Goal: Task Accomplishment & Management: Manage account settings

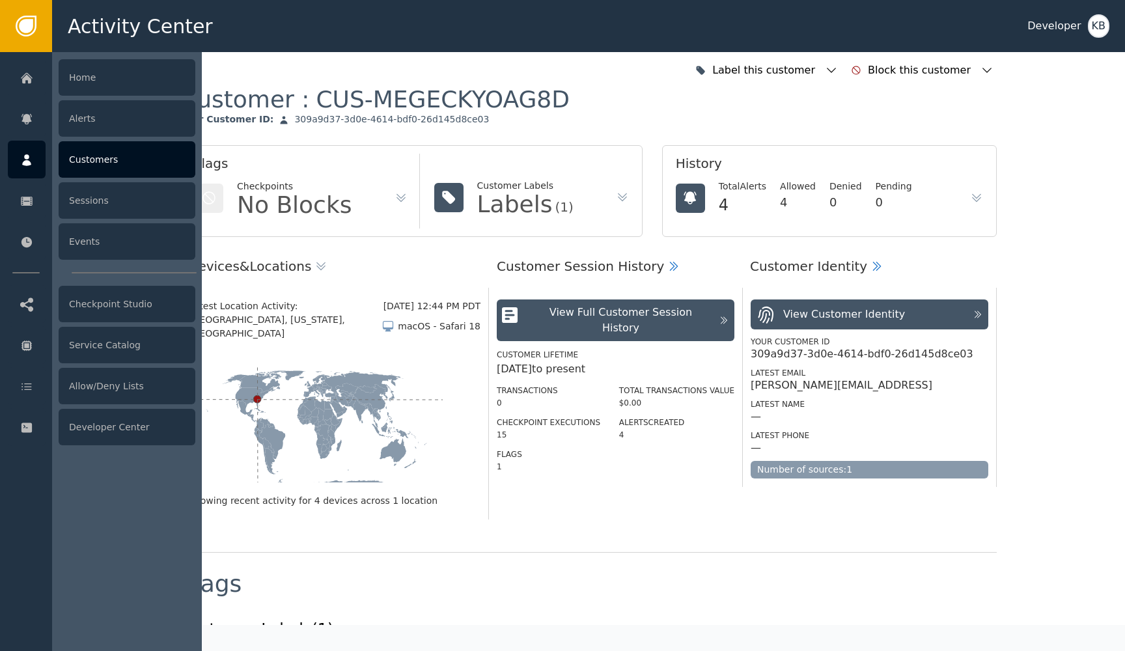
scroll to position [525, 0]
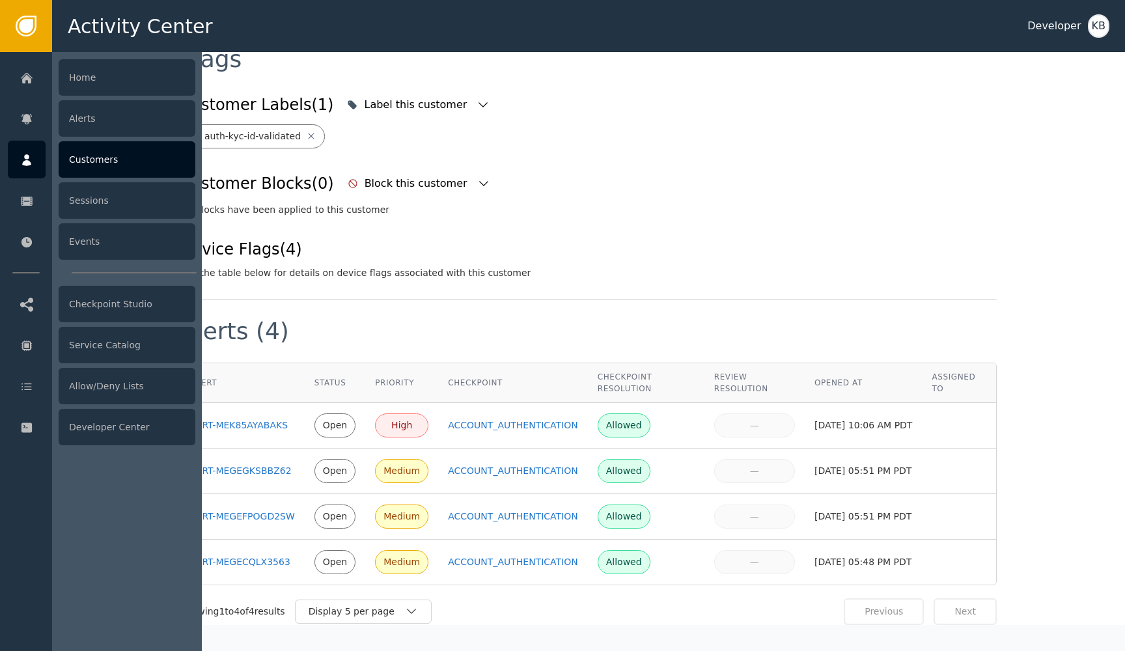
click at [23, 163] on icon at bounding box center [26, 160] width 9 height 12
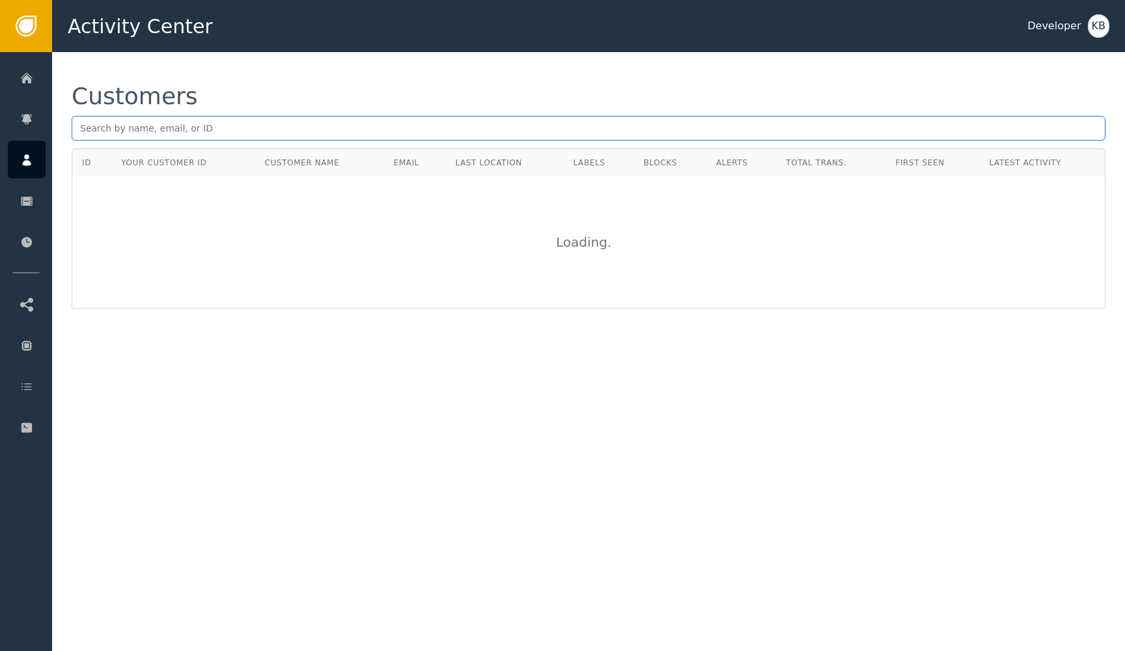
click at [307, 139] on input "text" at bounding box center [589, 128] width 1034 height 25
paste input "[EMAIL_ADDRESS][DOMAIN_NAME])."
type input "[EMAIL_ADDRESS][DOMAIN_NAME]"
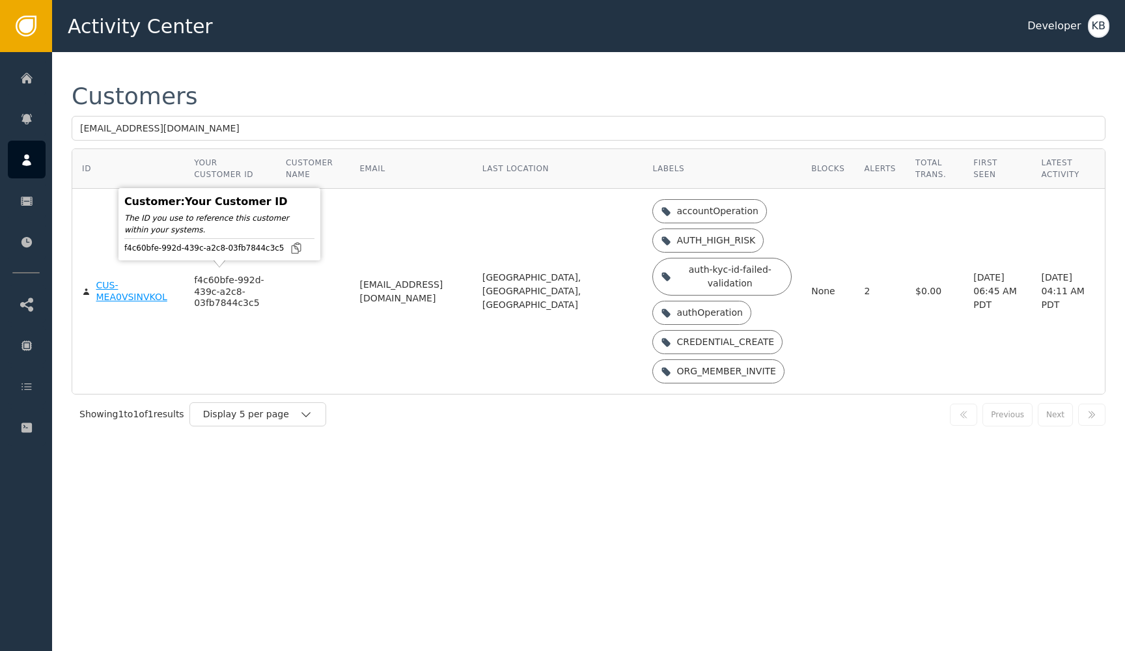
click at [149, 297] on div "CUS-MEA0VSINVKOL" at bounding box center [135, 291] width 79 height 23
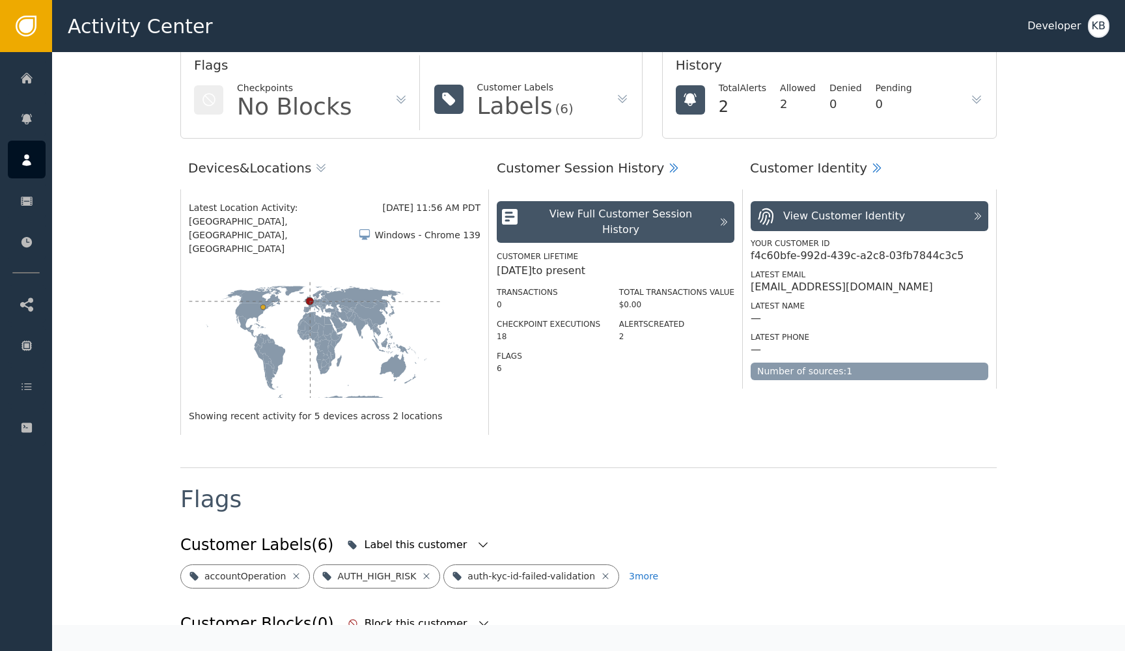
scroll to position [236, 0]
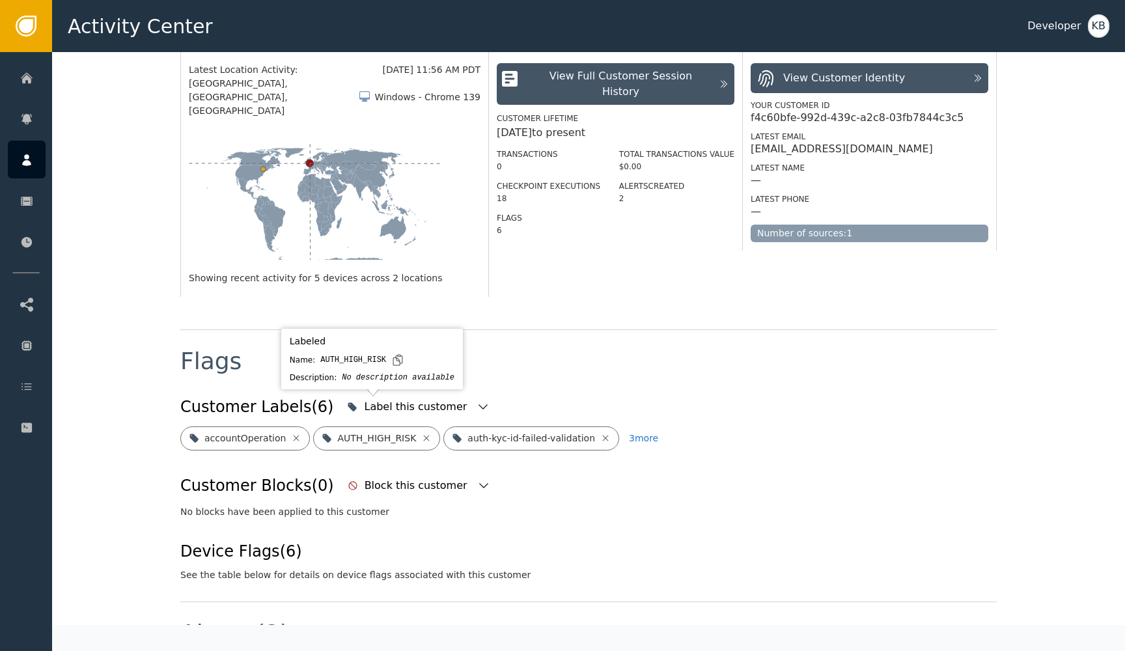
click at [457, 374] on div "Labeled Name: AUTH_HIGH_RISK Description: No description available" at bounding box center [371, 359] width 175 height 54
click at [443, 393] on div "Label this customer" at bounding box center [418, 407] width 149 height 29
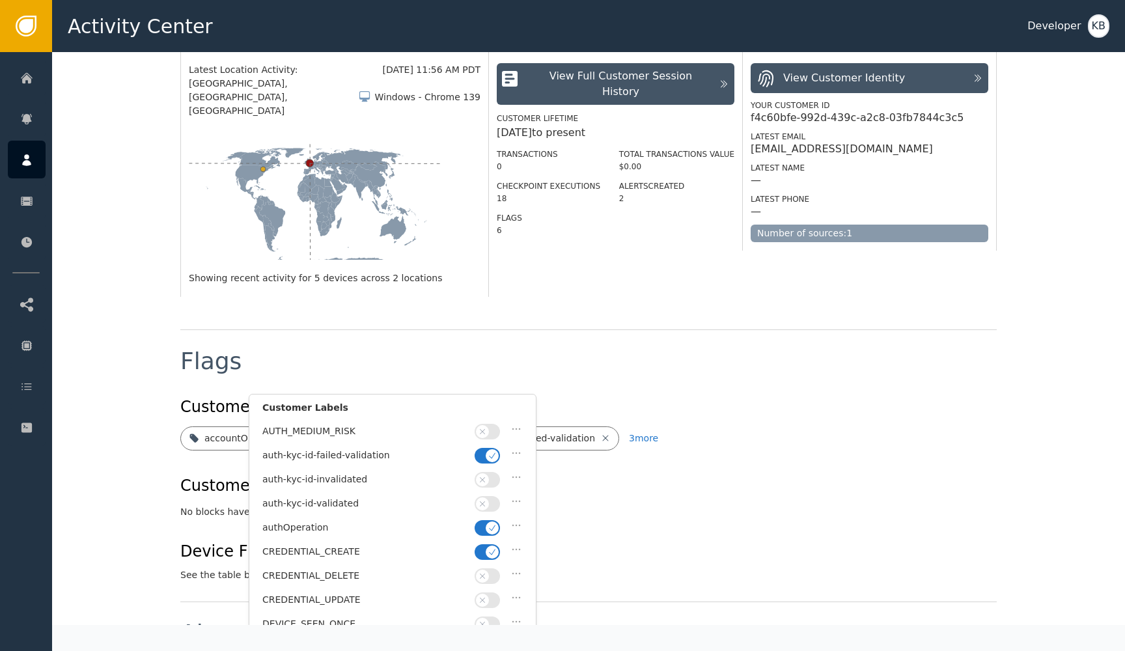
scroll to position [83, 0]
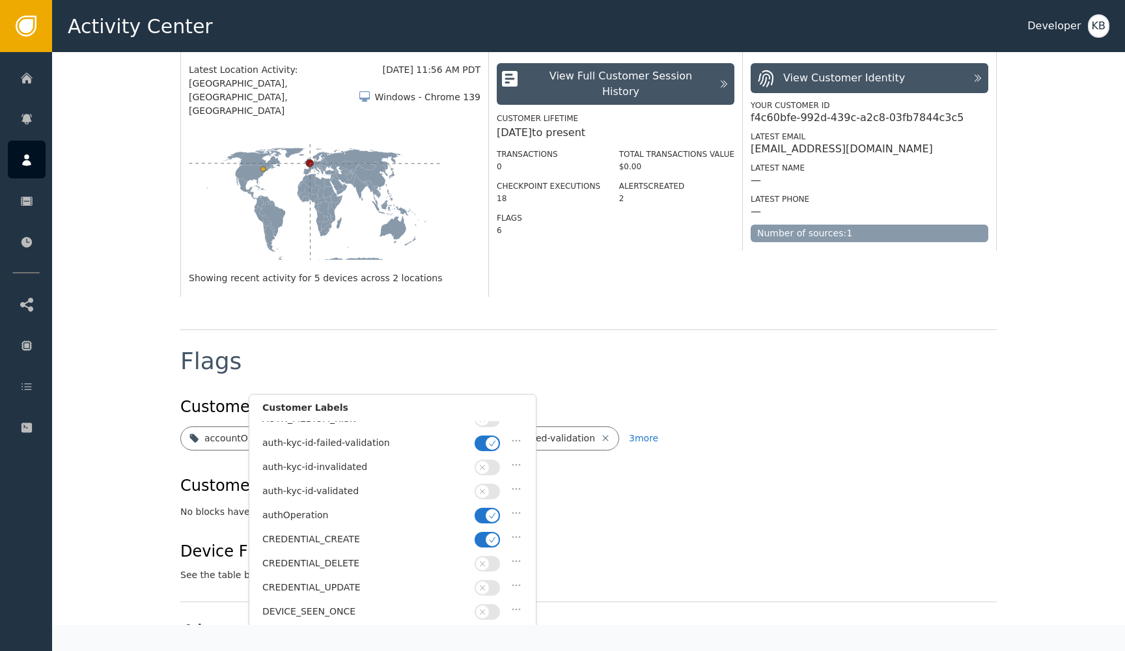
click at [486, 532] on button "button" at bounding box center [487, 540] width 25 height 16
click at [486, 514] on button "button" at bounding box center [487, 516] width 25 height 16
click at [486, 487] on icon "button" at bounding box center [482, 491] width 9 height 9
click at [486, 439] on span "button" at bounding box center [492, 443] width 13 height 13
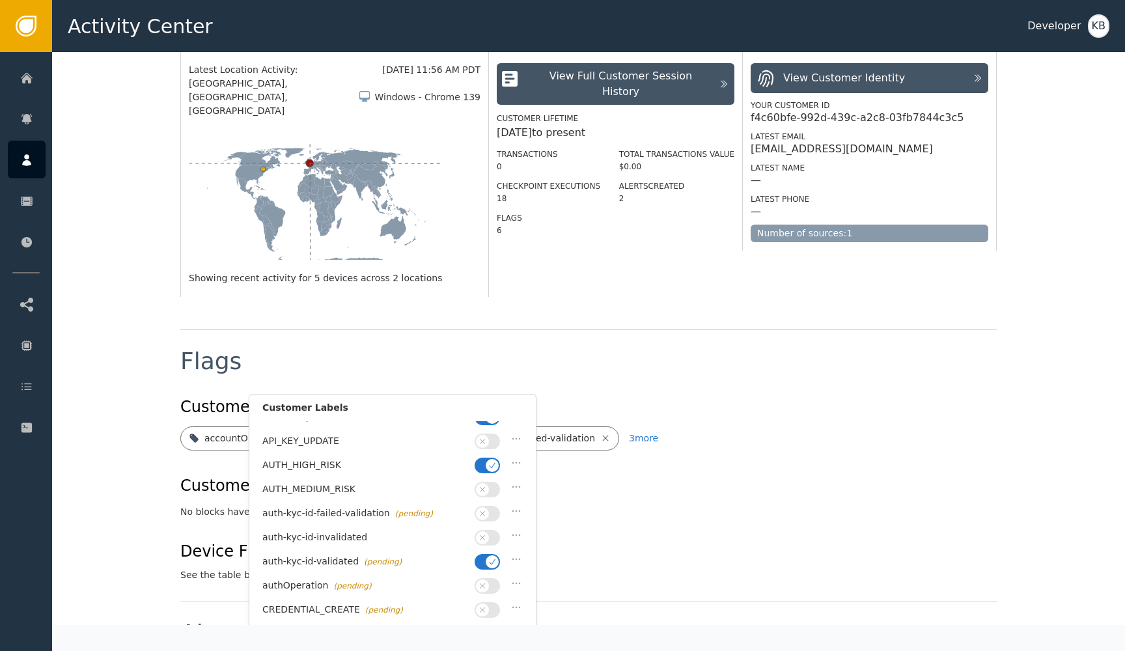
scroll to position [0, 0]
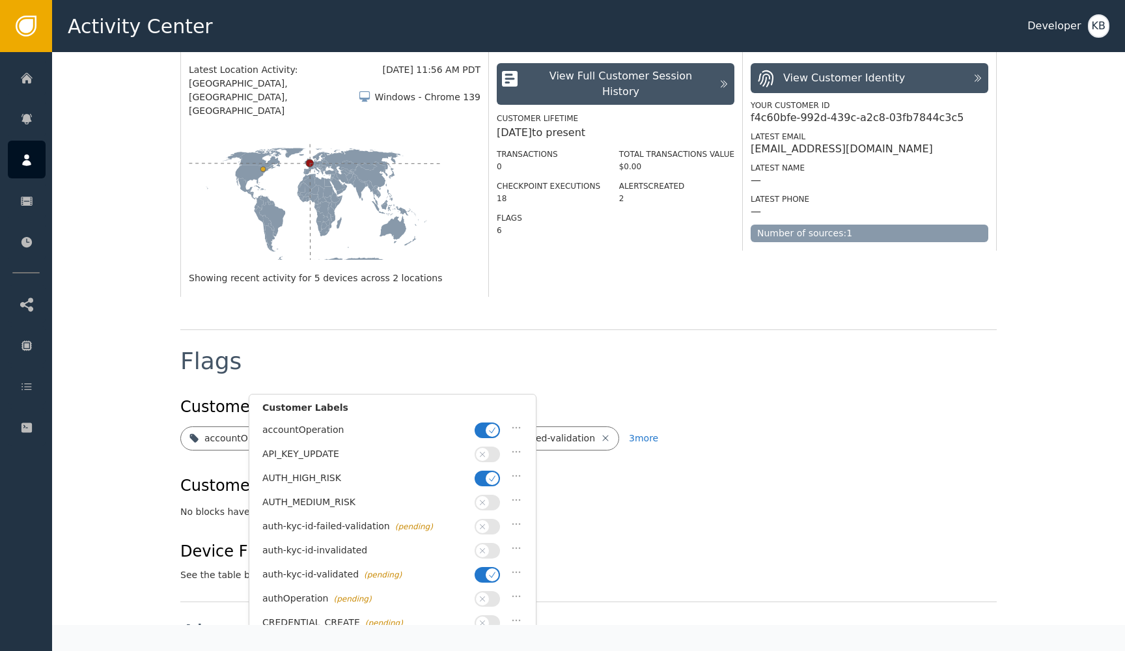
click at [491, 472] on span "button" at bounding box center [492, 478] width 13 height 13
click at [491, 424] on span "button" at bounding box center [492, 430] width 13 height 13
click at [491, 423] on button "button" at bounding box center [487, 430] width 25 height 16
click at [486, 426] on span "button" at bounding box center [492, 430] width 13 height 13
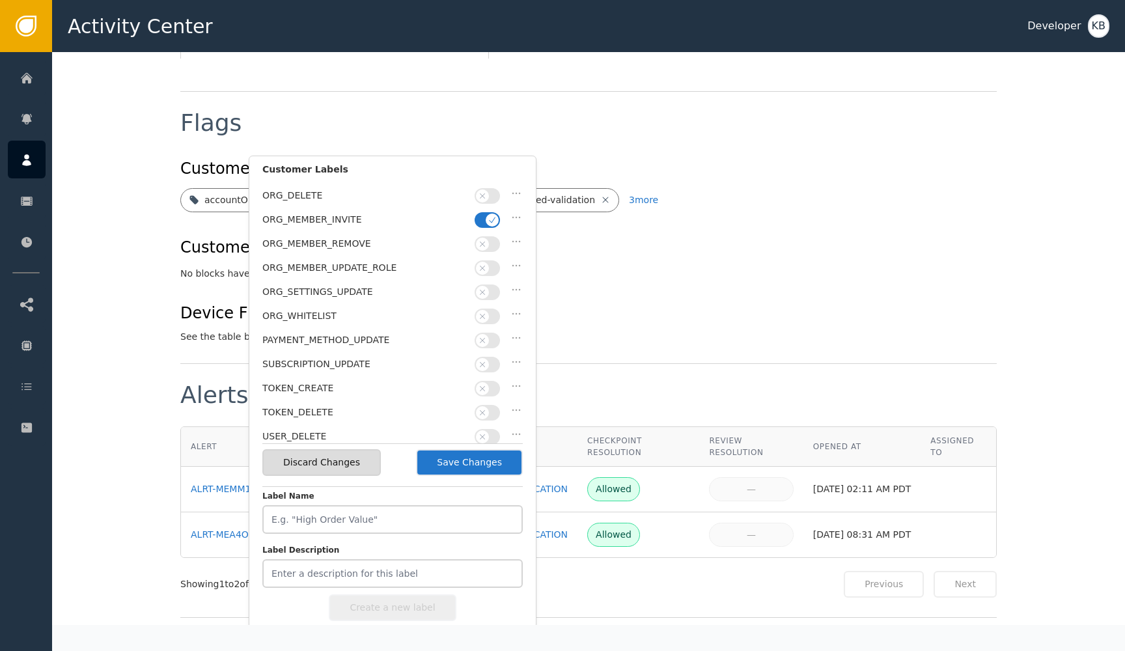
scroll to position [332, 0]
click at [465, 459] on button "Save Changes" at bounding box center [469, 462] width 107 height 27
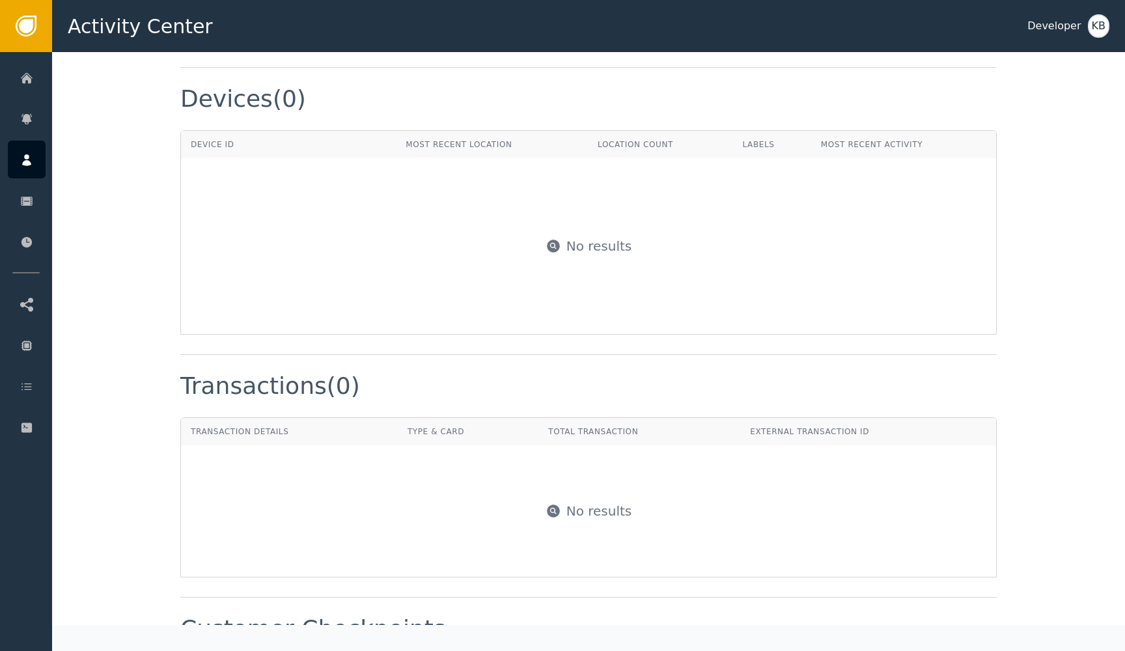
scroll to position [979, 0]
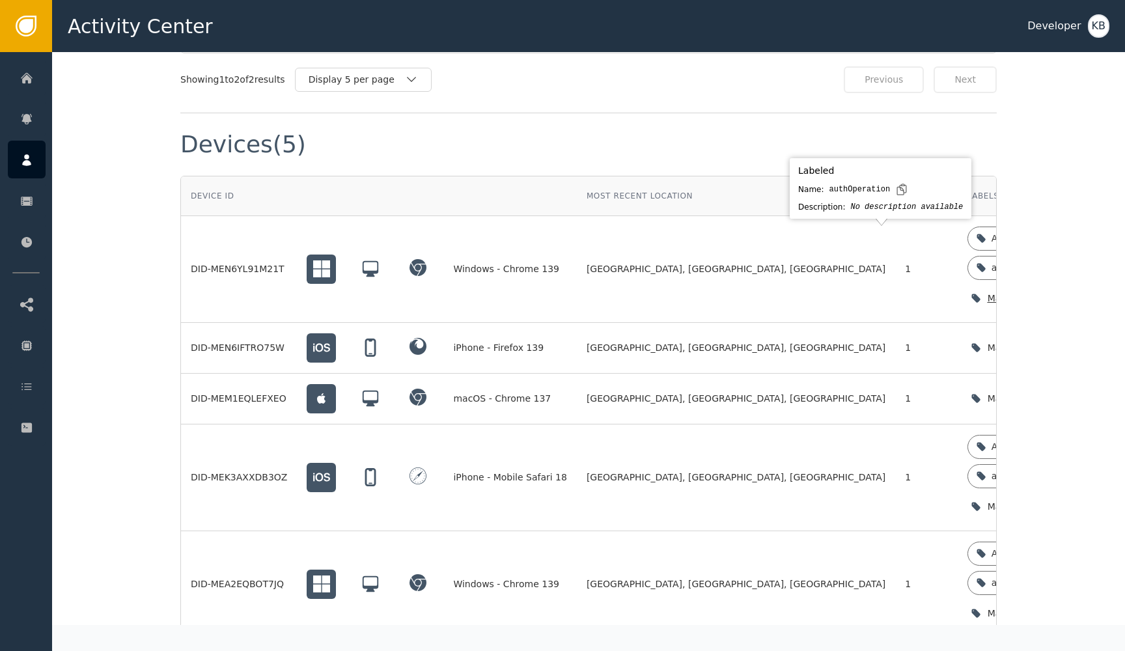
click at [1096, 292] on icon "button" at bounding box center [1102, 298] width 13 height 13
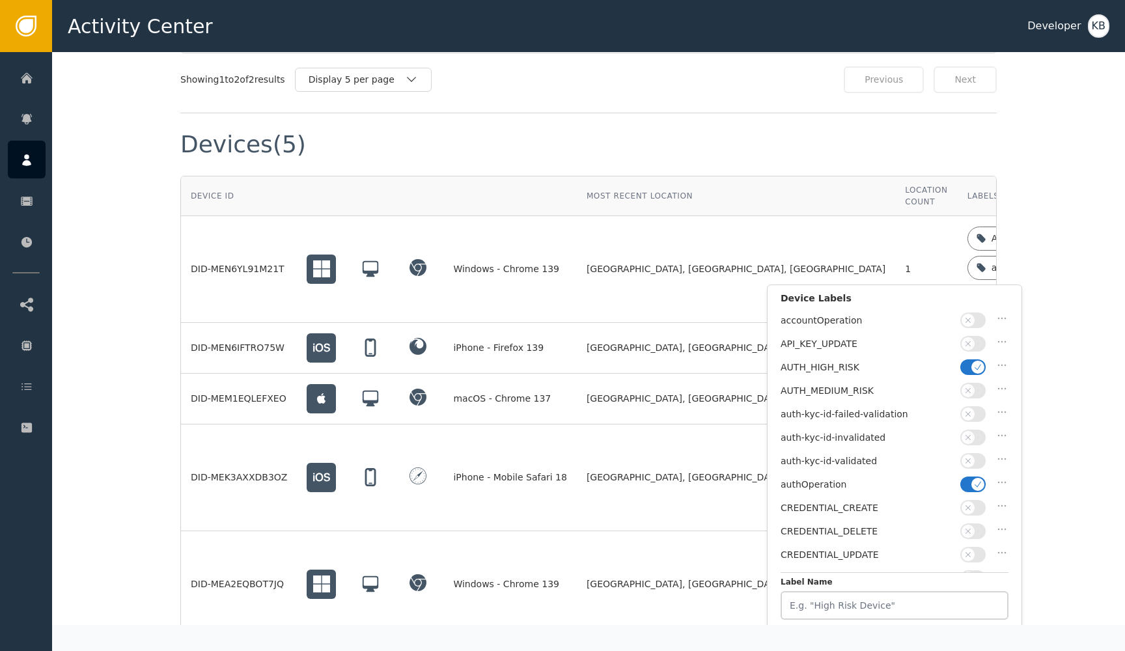
click at [980, 482] on icon "button" at bounding box center [977, 484] width 9 height 9
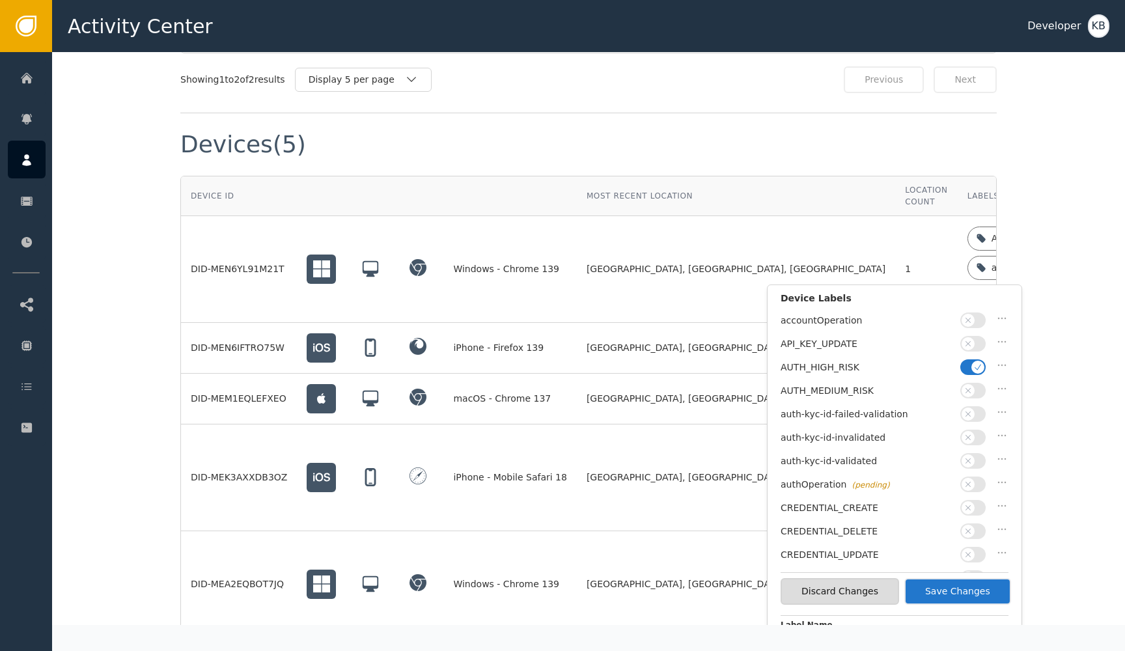
click at [978, 453] on button "button" at bounding box center [972, 461] width 25 height 16
click at [979, 365] on icon "button" at bounding box center [977, 367] width 9 height 9
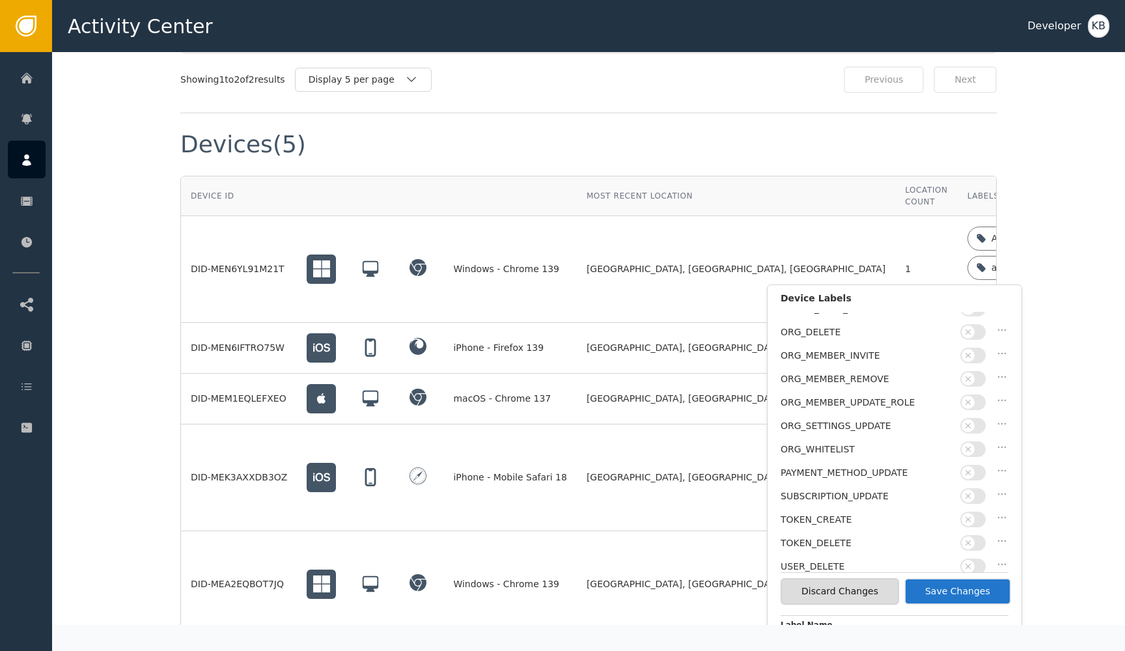
scroll to position [316, 0]
click at [974, 585] on button "Save Changes" at bounding box center [957, 591] width 107 height 27
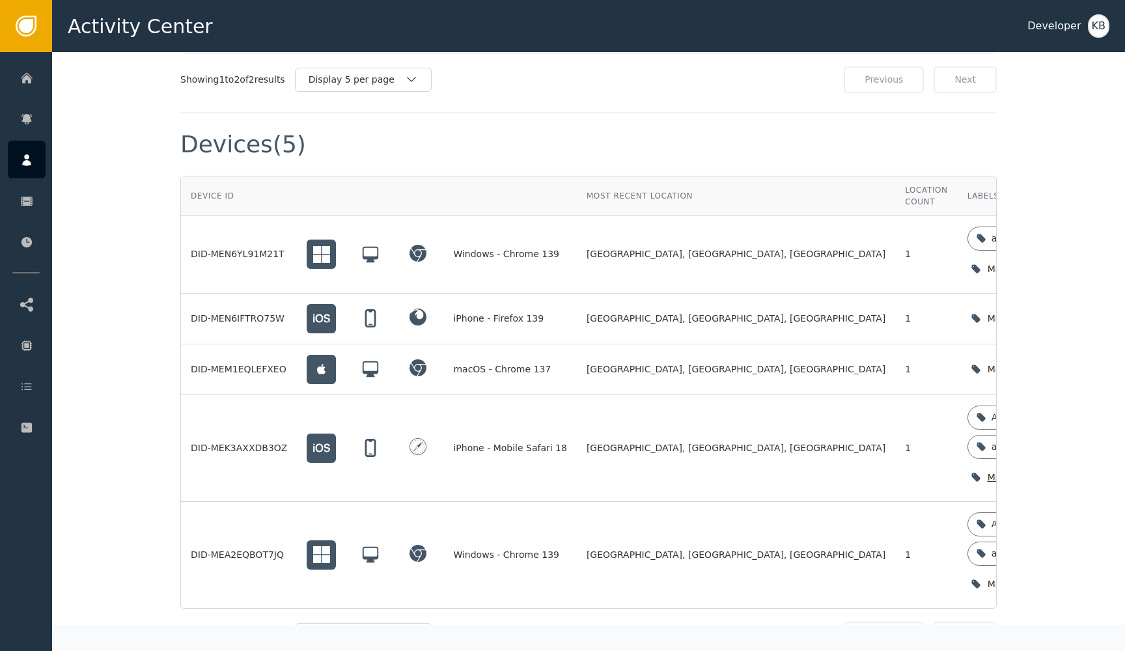
click at [1096, 471] on icon "button" at bounding box center [1102, 477] width 13 height 13
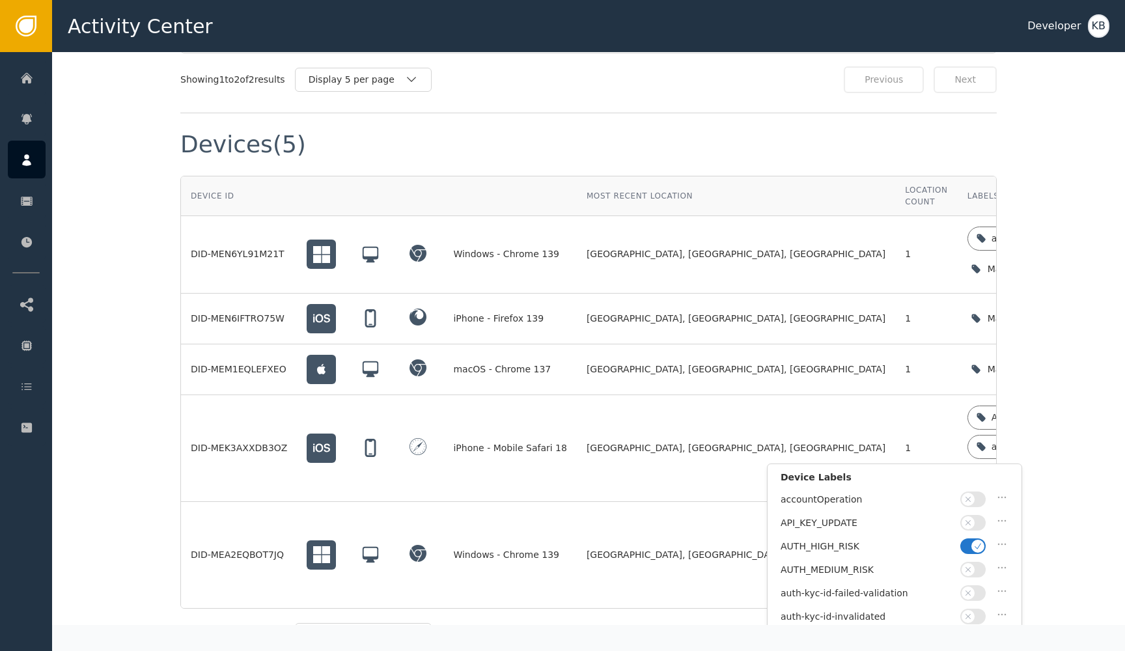
scroll to position [104, 0]
click at [974, 555] on icon "button" at bounding box center [977, 559] width 9 height 9
click at [974, 528] on button "button" at bounding box center [972, 536] width 25 height 16
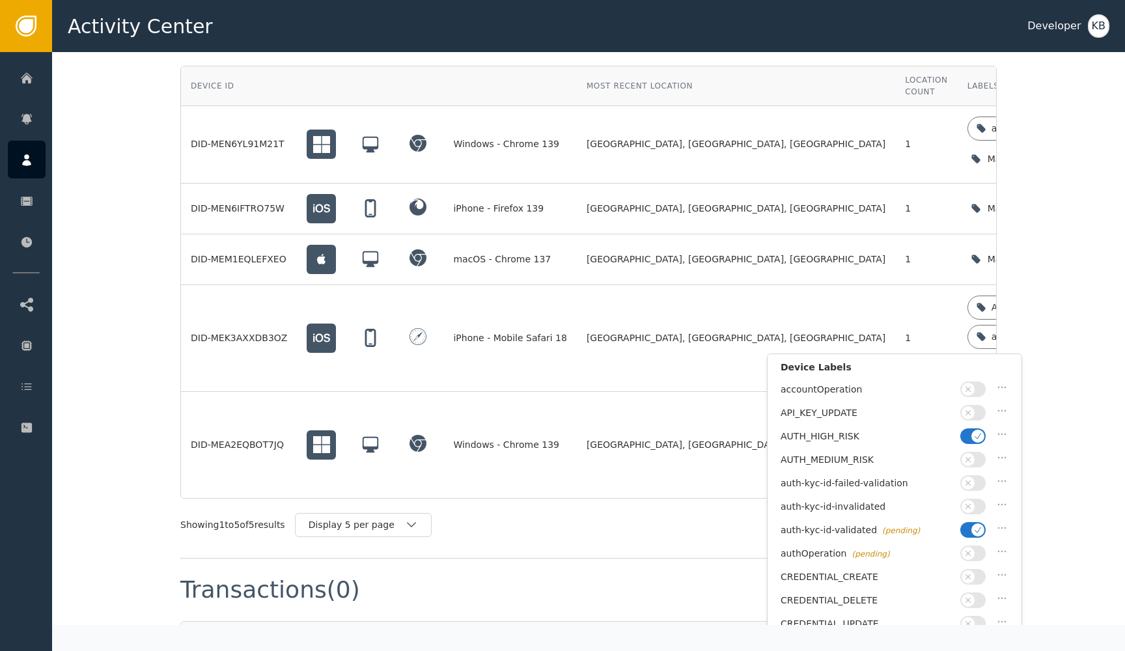
scroll to position [0, 0]
click at [965, 438] on button "button" at bounding box center [972, 436] width 25 height 16
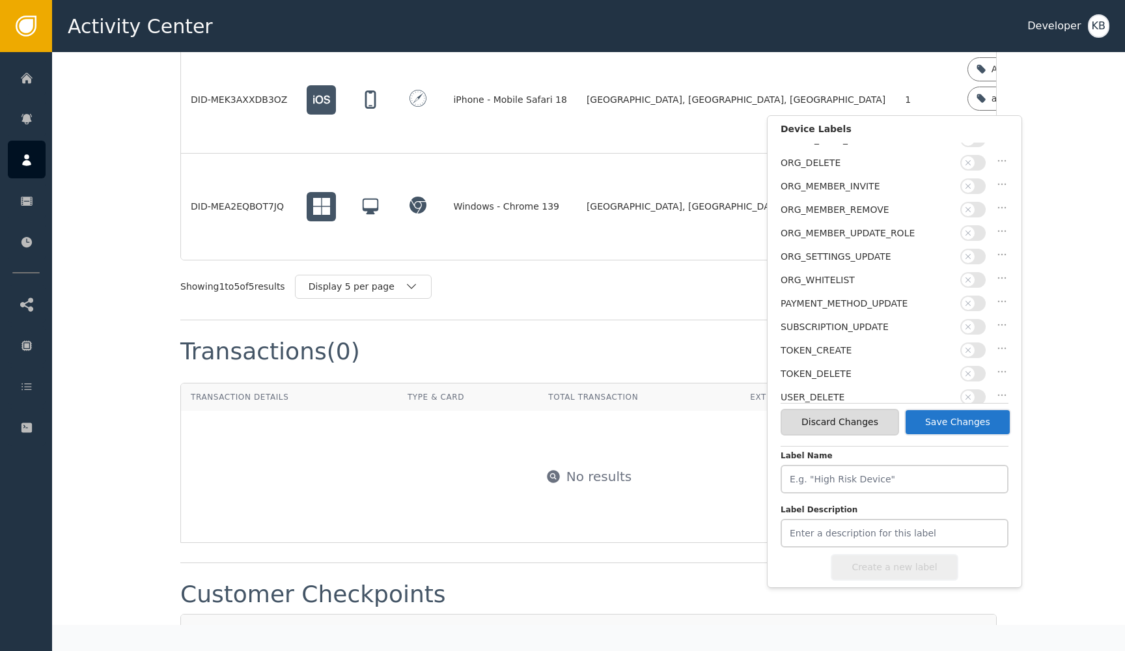
scroll to position [316, 0]
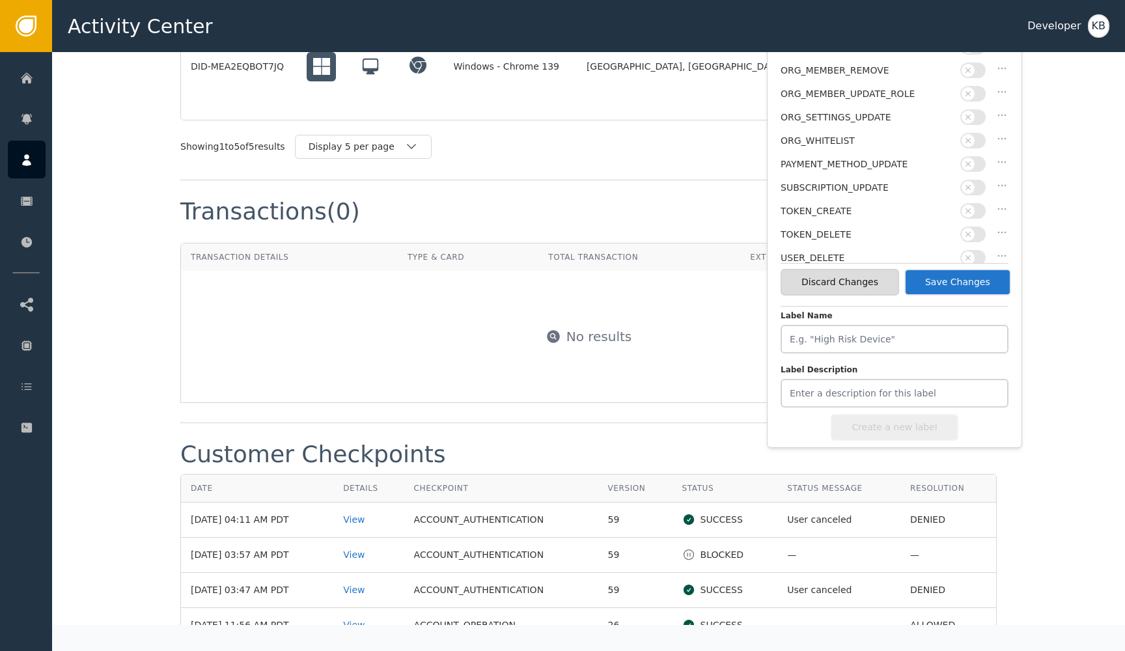
click at [964, 268] on div "Discard Changes Save Changes" at bounding box center [895, 282] width 228 height 38
click at [964, 277] on button "Save Changes" at bounding box center [957, 282] width 107 height 27
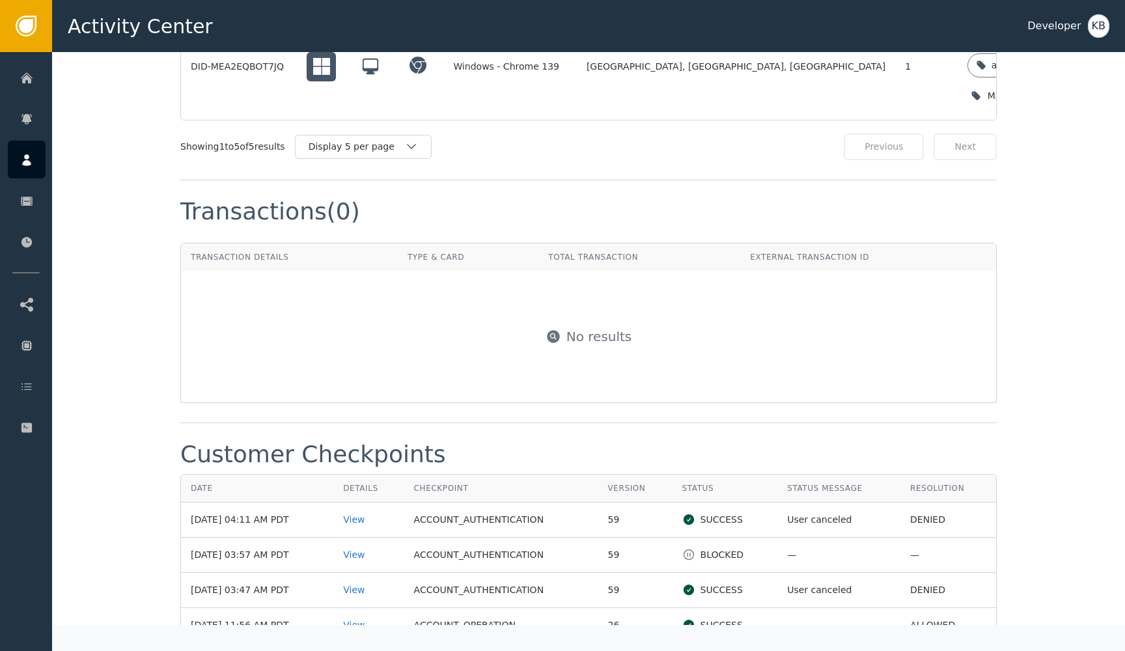
scroll to position [1091, 0]
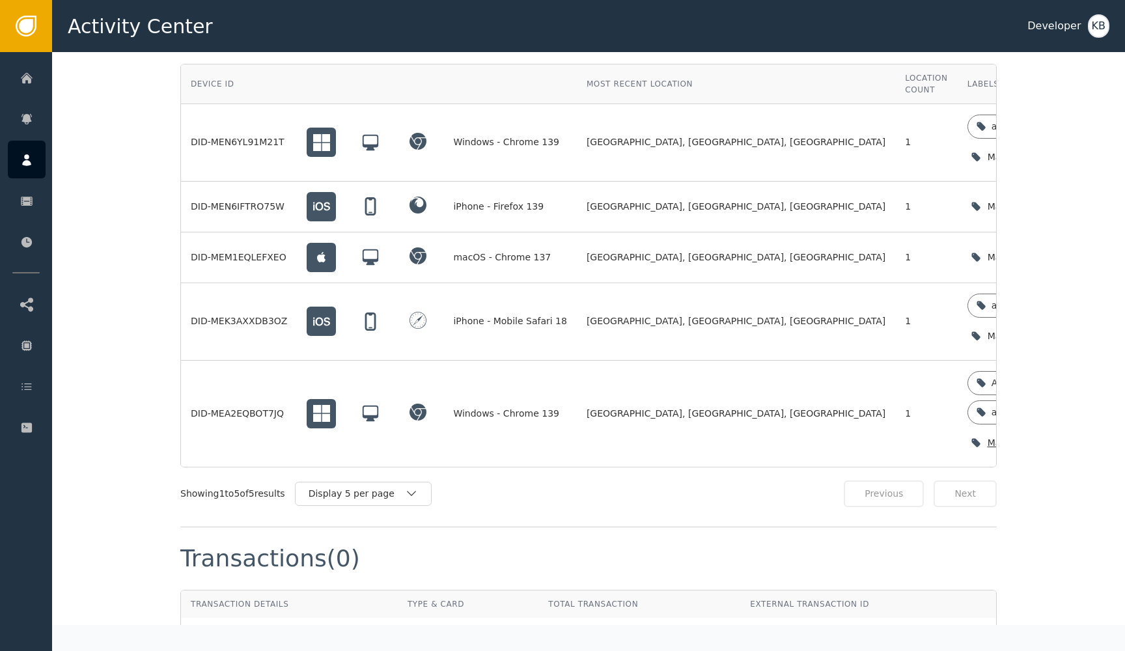
click at [1096, 436] on icon "button" at bounding box center [1102, 442] width 13 height 13
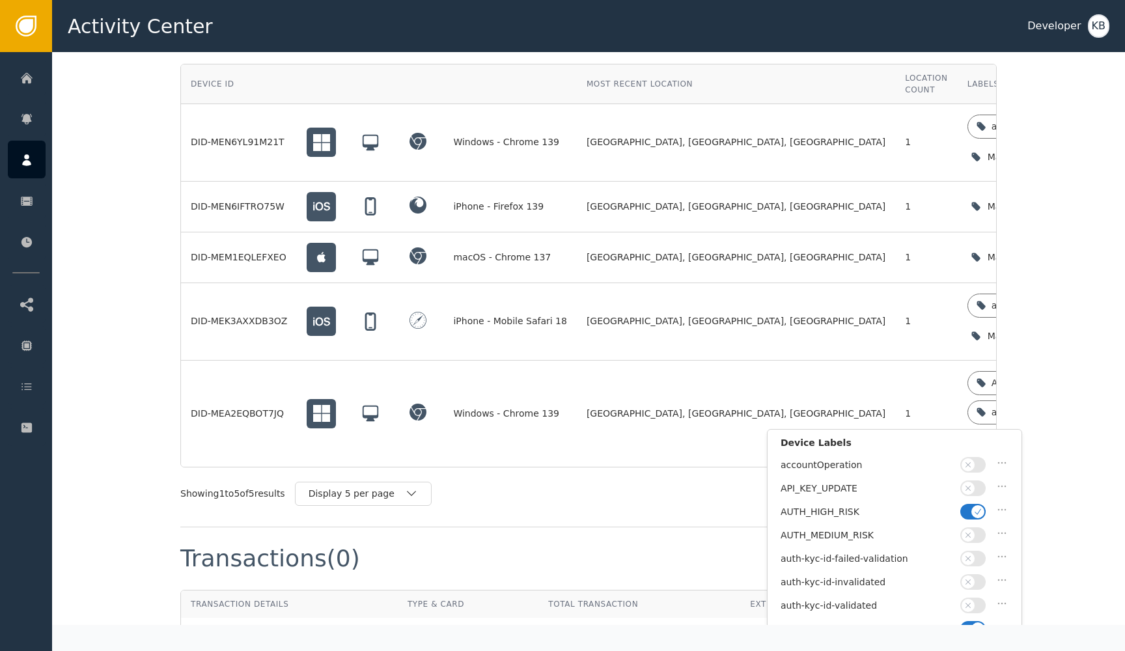
click at [977, 507] on icon "button" at bounding box center [977, 511] width 9 height 9
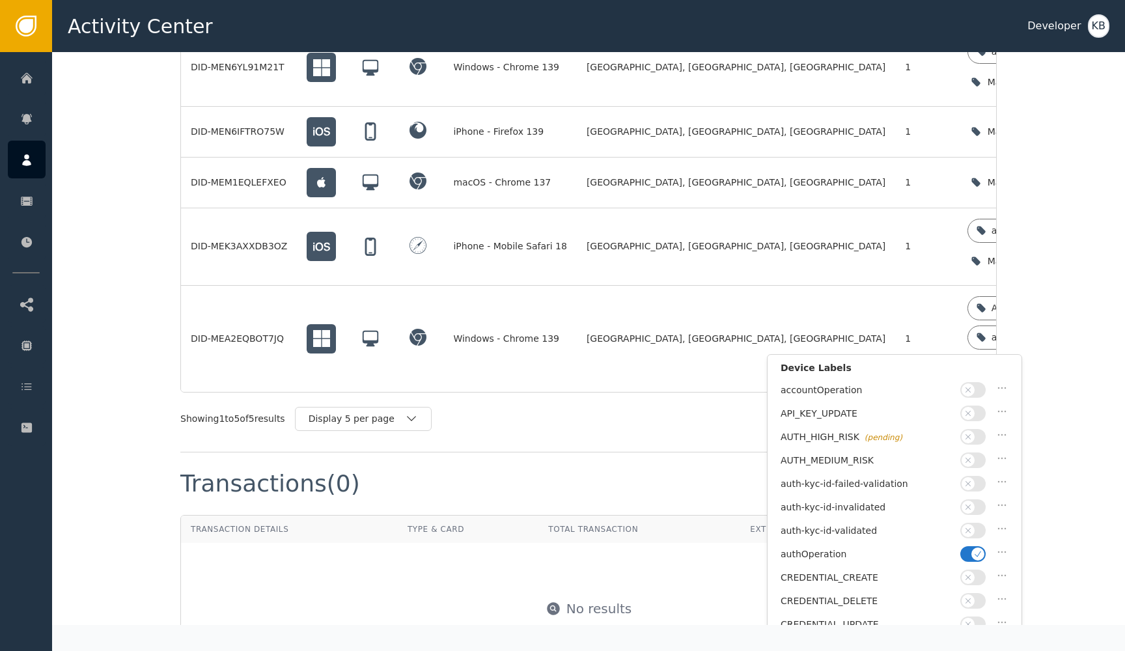
scroll to position [1201, 0]
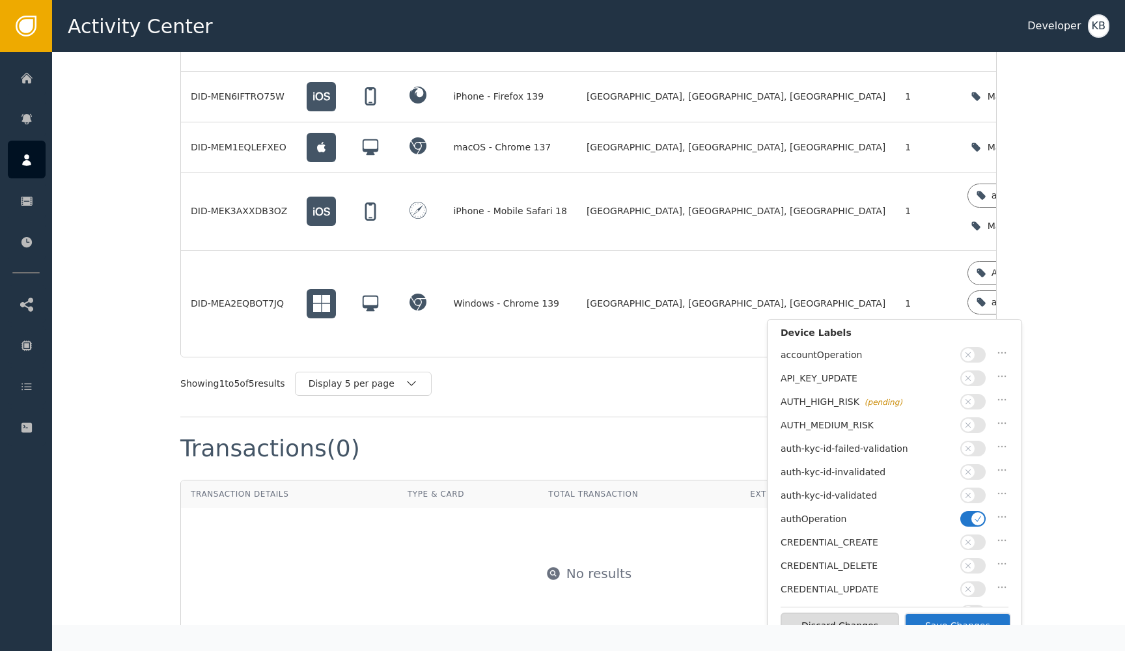
click at [974, 514] on icon "button" at bounding box center [977, 518] width 9 height 9
click at [974, 497] on button "button" at bounding box center [972, 496] width 25 height 16
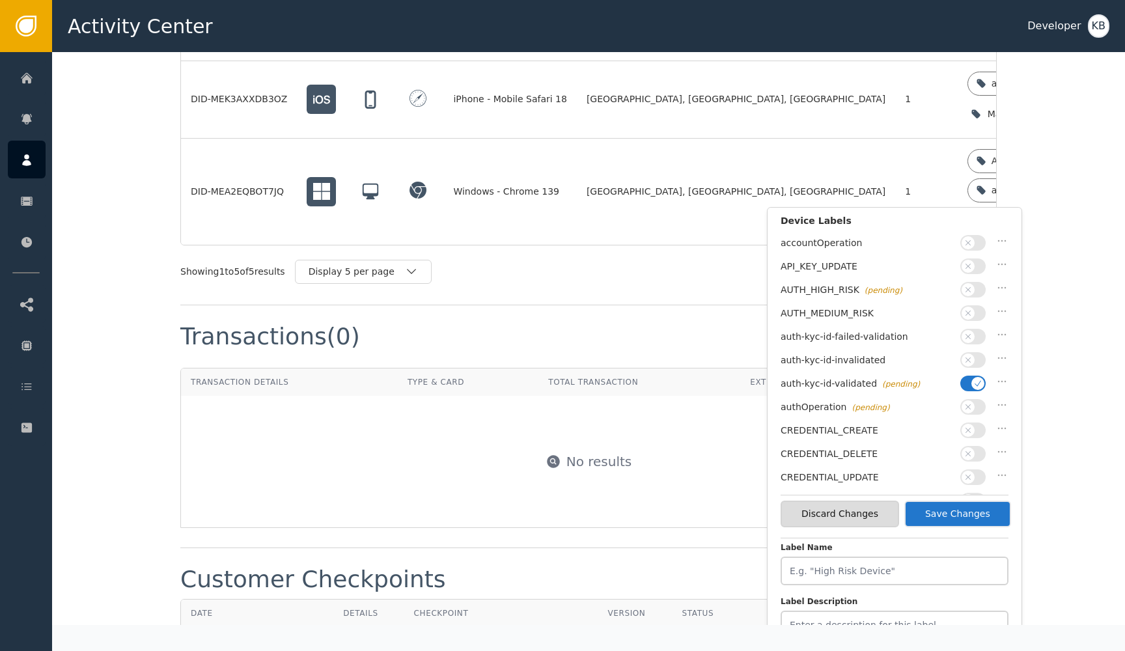
scroll to position [287, 0]
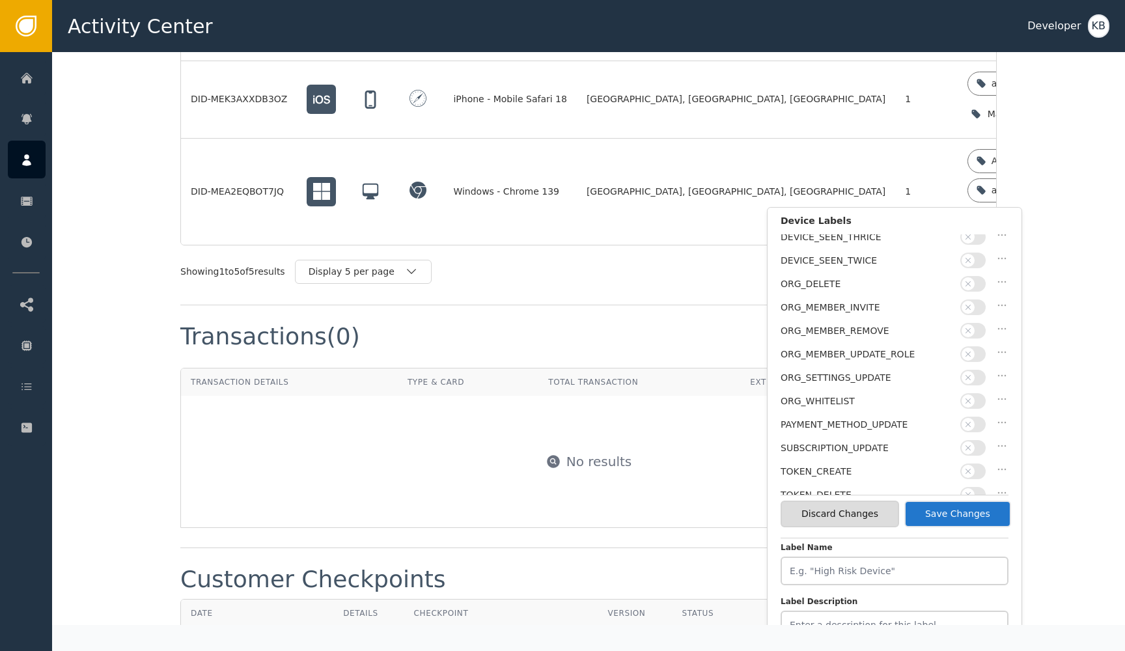
click at [964, 504] on button "Save Changes" at bounding box center [957, 514] width 107 height 27
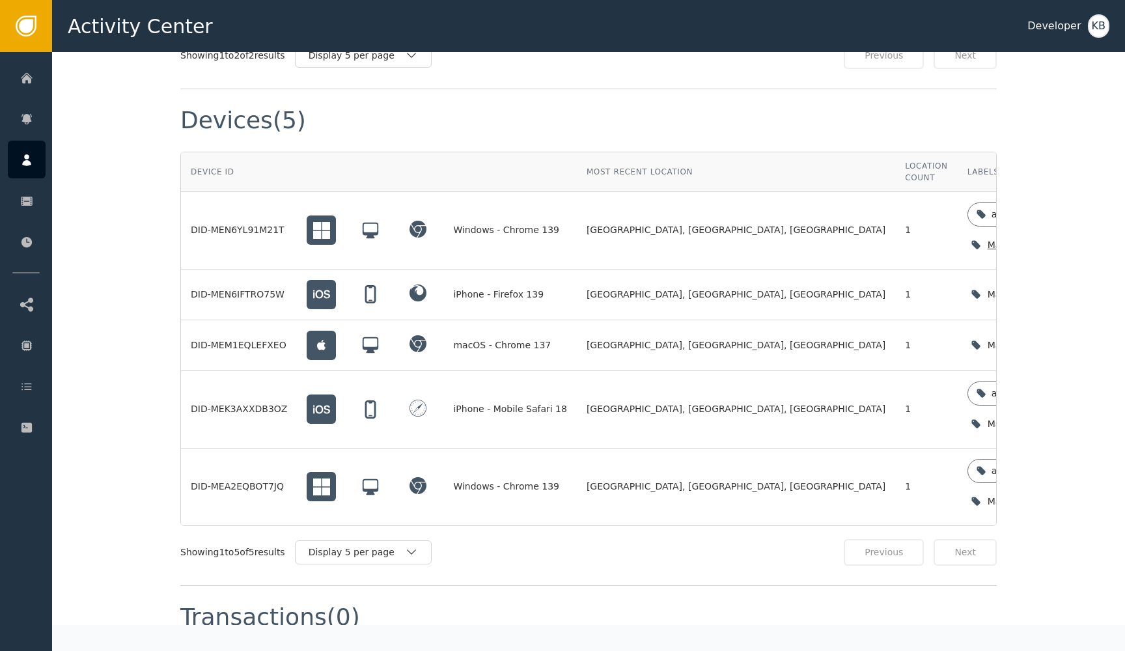
scroll to position [954, 0]
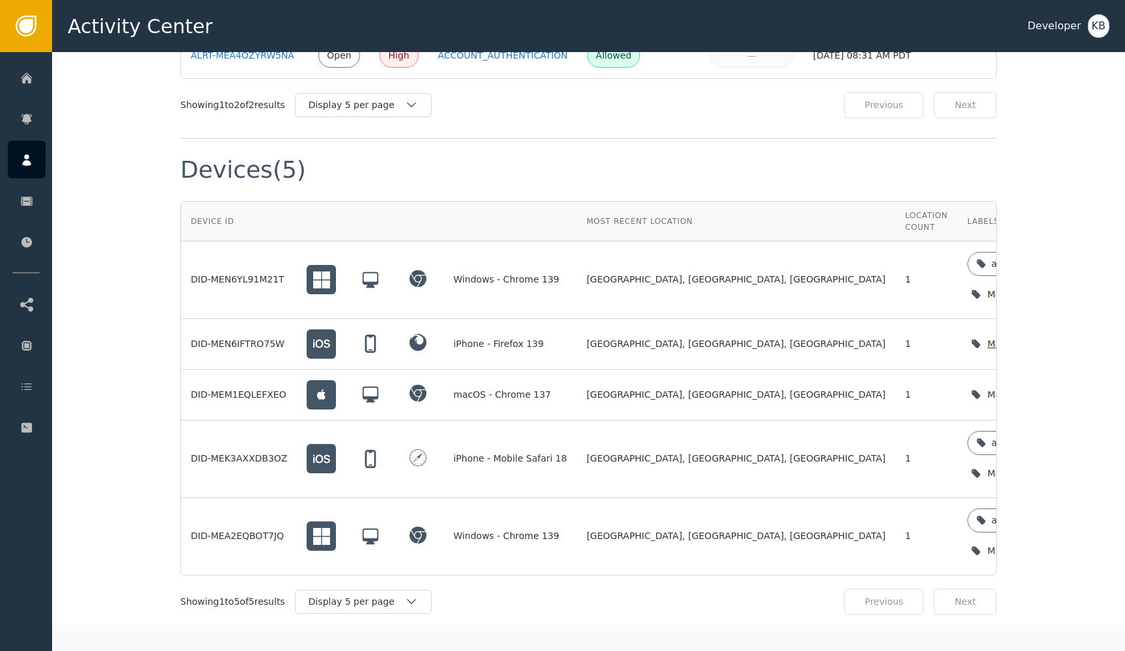
click at [1096, 337] on icon "button" at bounding box center [1102, 343] width 13 height 13
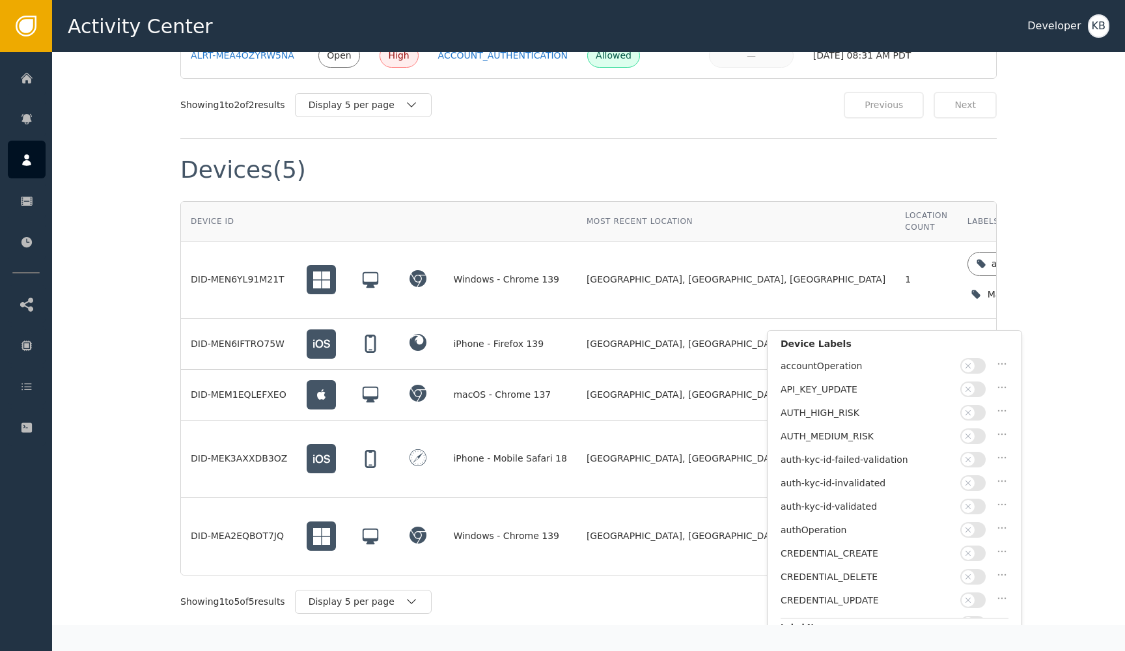
click at [969, 506] on icon "button" at bounding box center [967, 506] width 9 height 9
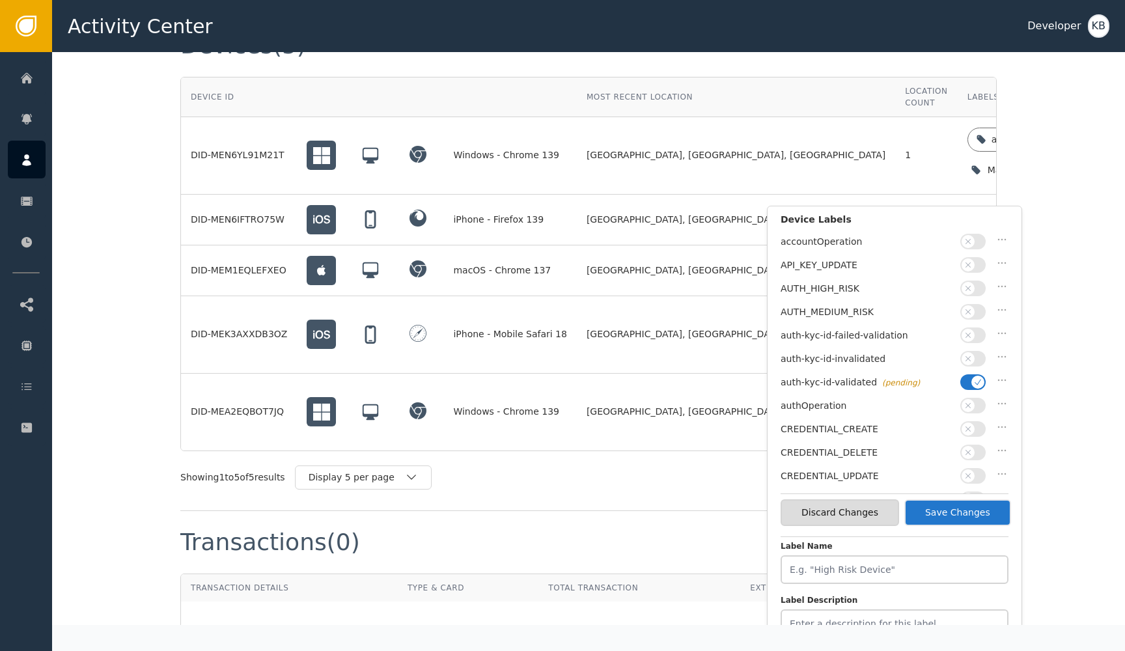
scroll to position [1081, 0]
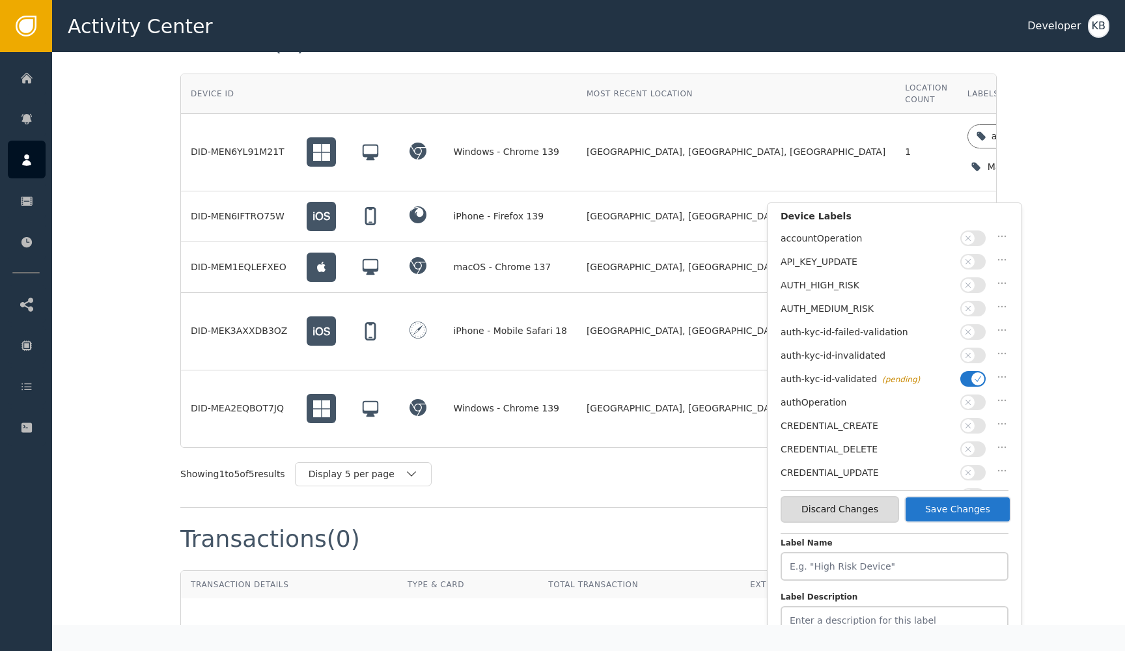
click at [964, 508] on button "Save Changes" at bounding box center [957, 509] width 107 height 27
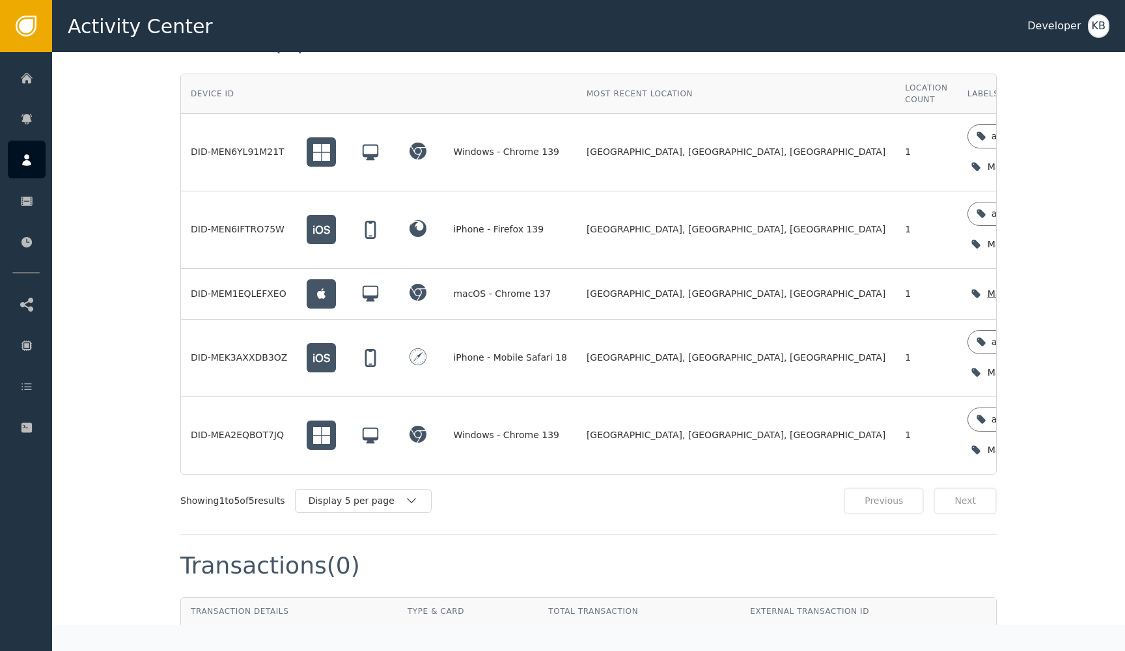
click at [1096, 287] on icon "button" at bounding box center [1102, 293] width 13 height 13
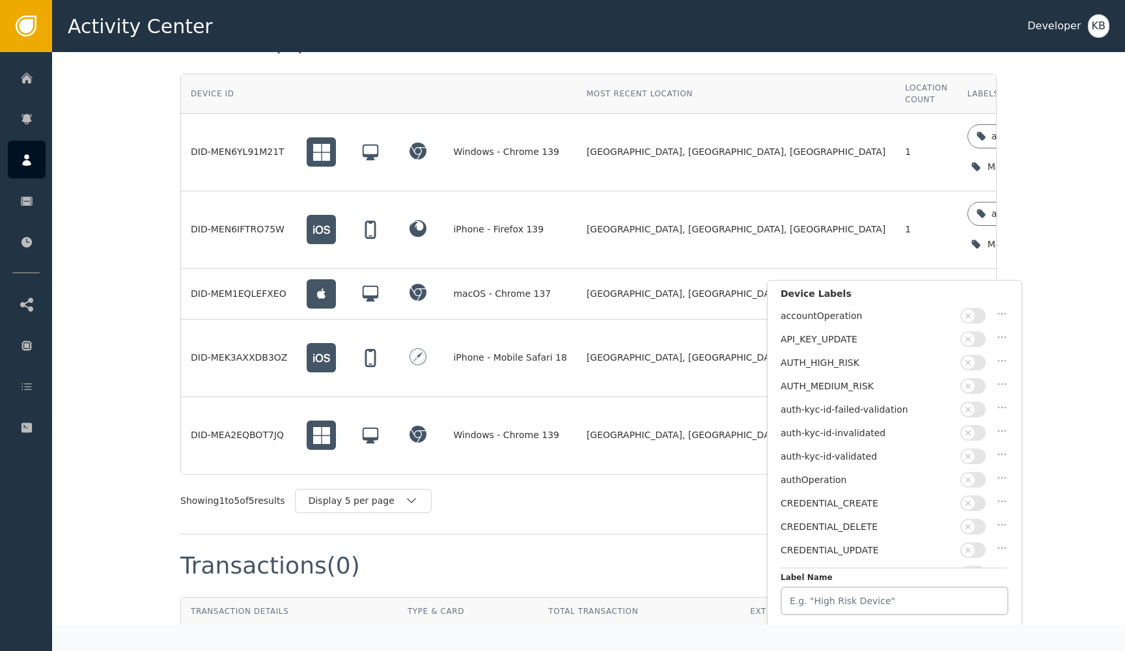
click at [974, 455] on span "button" at bounding box center [967, 456] width 13 height 13
click at [974, 574] on div "Discard Changes Save Changes" at bounding box center [895, 587] width 228 height 38
click at [974, 576] on button "Save Changes" at bounding box center [957, 587] width 107 height 27
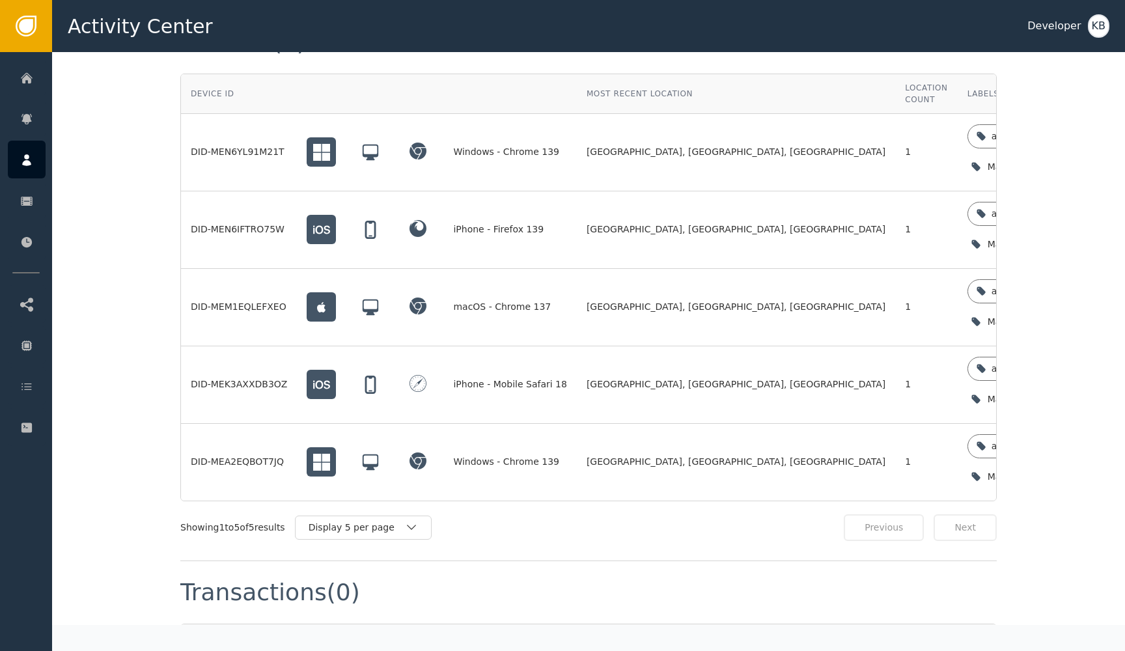
scroll to position [958, 0]
